Goal: Information Seeking & Learning: Learn about a topic

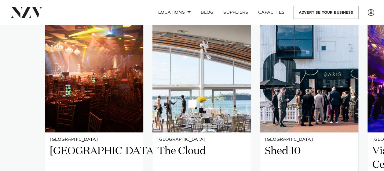
scroll to position [478, 0]
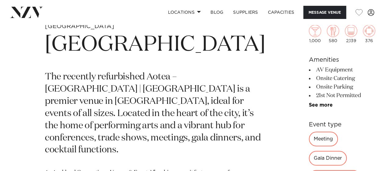
scroll to position [209, 0]
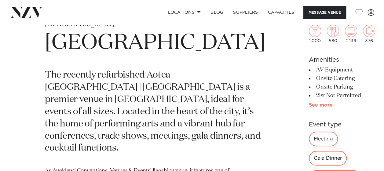
click at [309, 103] on link "See more" at bounding box center [333, 105] width 48 height 5
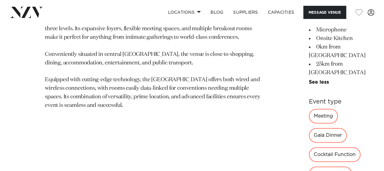
scroll to position [368, 0]
click at [309, 77] on div "1,000 580 2,139 376 Amenities AV Equipment Onsite Catering Onsite Parking 21st …" at bounding box center [342, 99] width 66 height 501
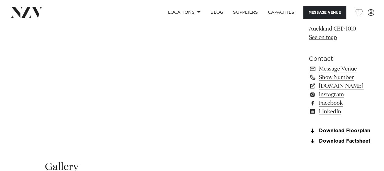
scroll to position [574, 0]
click at [309, 128] on link "Download Floorplan" at bounding box center [342, 130] width 66 height 5
click at [309, 139] on link "Download Factsheet" at bounding box center [342, 141] width 66 height 5
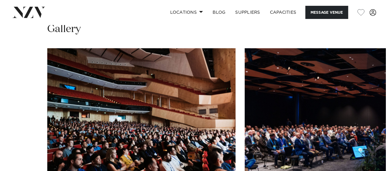
scroll to position [713, 0]
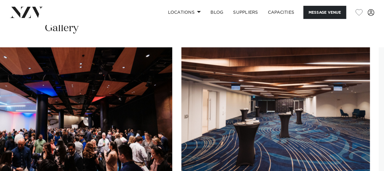
click at [26, 101] on img "3 / 28" at bounding box center [78, 116] width 188 height 138
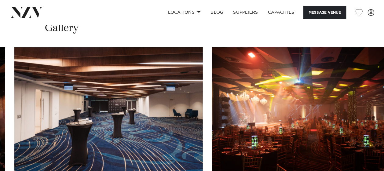
click at [0, 0] on slot at bounding box center [0, 0] width 0 height 0
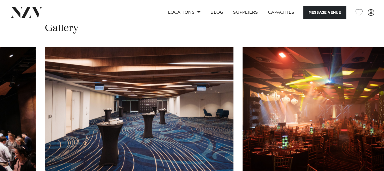
click at [289, 94] on img "5 / 28" at bounding box center [336, 116] width 188 height 138
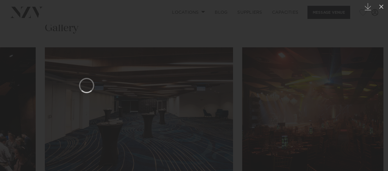
drag, startPoint x: 289, startPoint y: 94, endPoint x: 175, endPoint y: 79, distance: 114.9
click at [175, 79] on div at bounding box center [86, 85] width 388 height 171
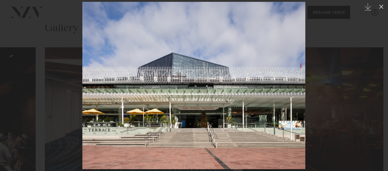
click at [295, 77] on img at bounding box center [193, 85] width 223 height 167
